Goal: Submit feedback/report problem: Submit feedback/report problem

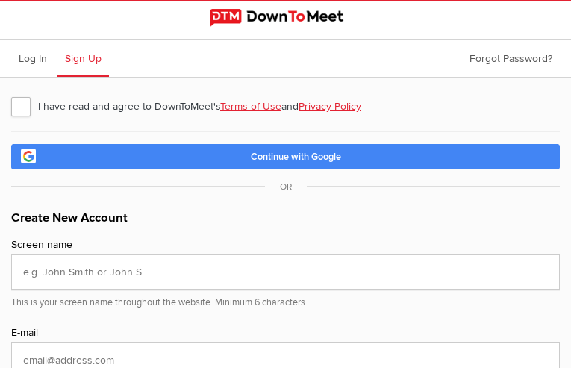
type input "lzSVEKlAB"
type input "spezi.ullmann@freenet.de"
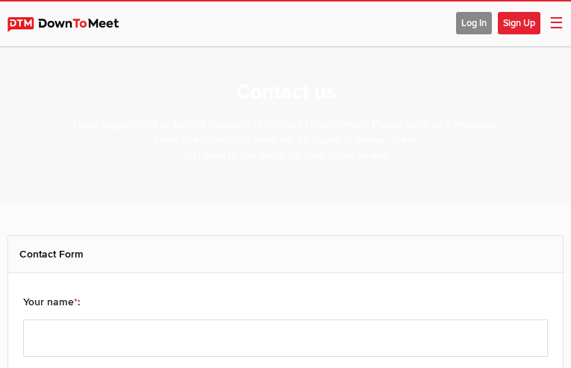
select select "general"
type input "uARyPQyUSsXgGIqZ"
type input "spezi.ullmann@freenet.de"
